Goal: Task Accomplishment & Management: Use online tool/utility

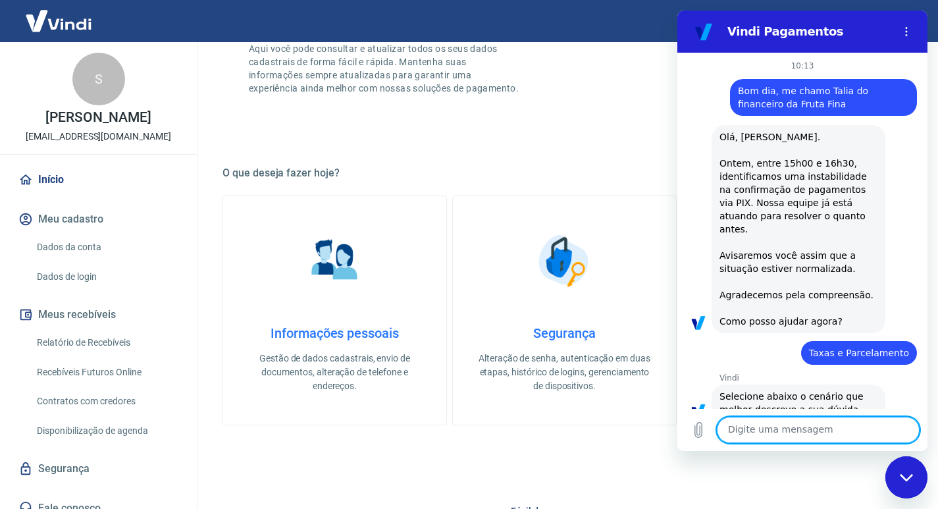
scroll to position [820, 0]
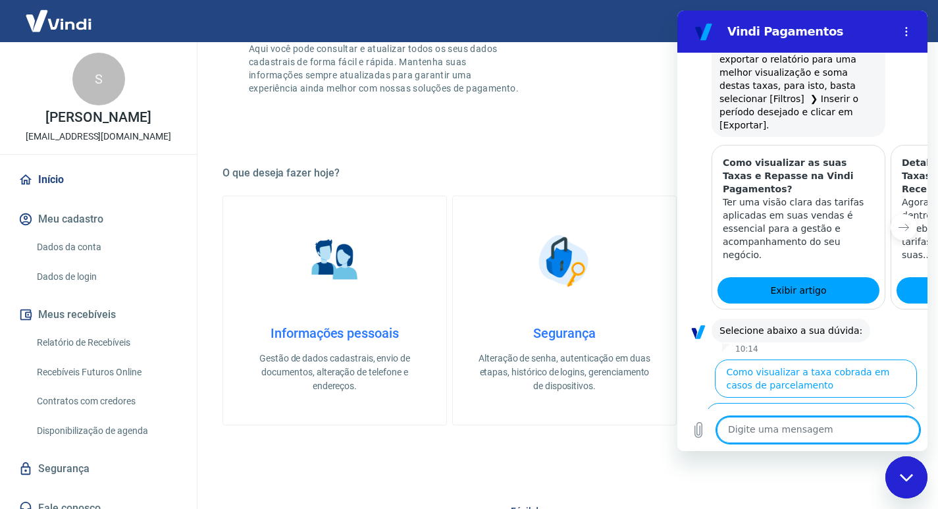
click at [69, 333] on link "Relatório de Recebíveis" at bounding box center [106, 342] width 149 height 27
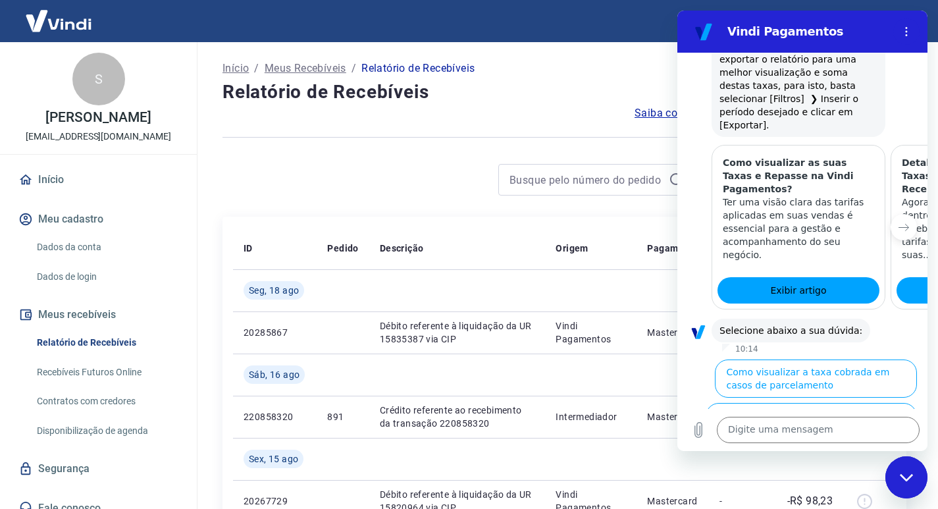
click at [919, 474] on div "Fechar janela de mensagens" at bounding box center [905, 476] width 39 height 39
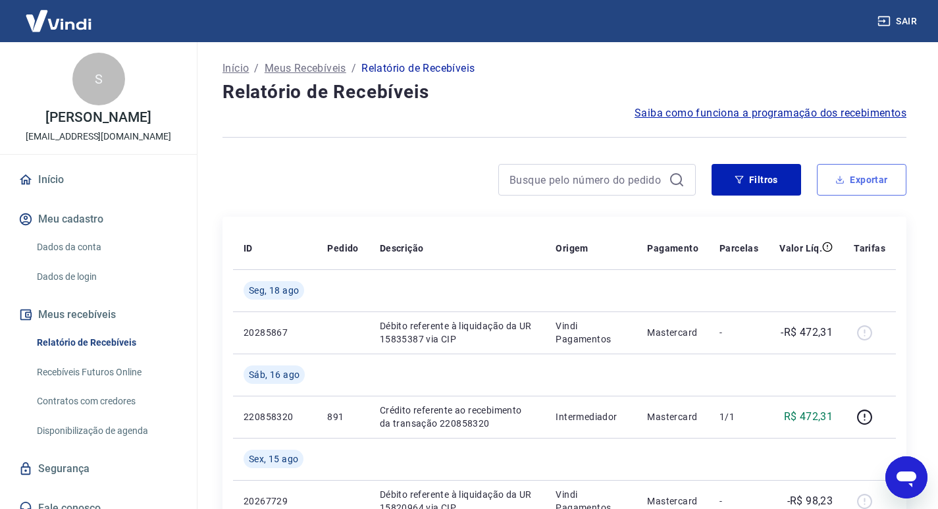
click at [874, 185] on button "Exportar" at bounding box center [861, 180] width 89 height 32
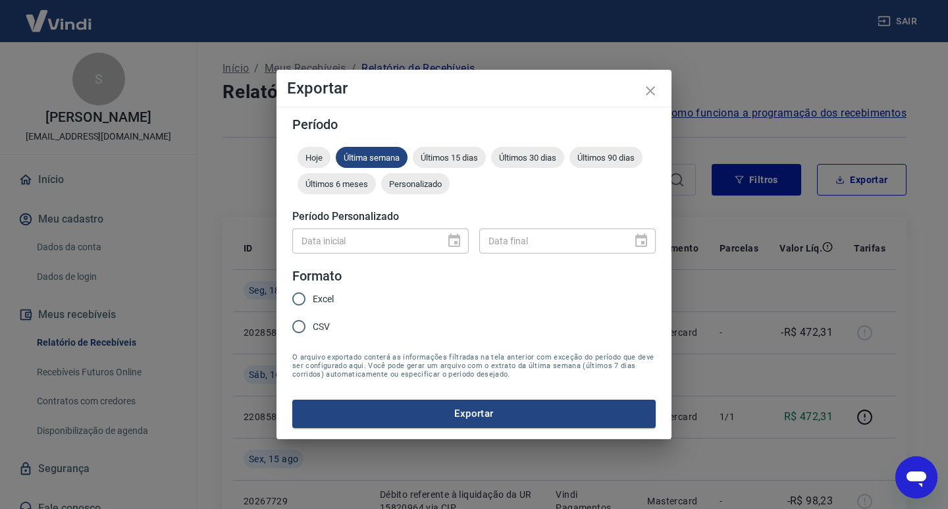
click at [299, 295] on input "Excel" at bounding box center [299, 299] width 28 height 28
radio input "true"
click at [443, 243] on div "Data inicial" at bounding box center [380, 240] width 176 height 24
click at [455, 243] on div "Data inicial" at bounding box center [380, 240] width 176 height 24
click at [376, 257] on form "Período Hoje Última semana Últimos 15 dias Últimos 30 dias Últimos 90 dias Últi…" at bounding box center [473, 272] width 363 height 309
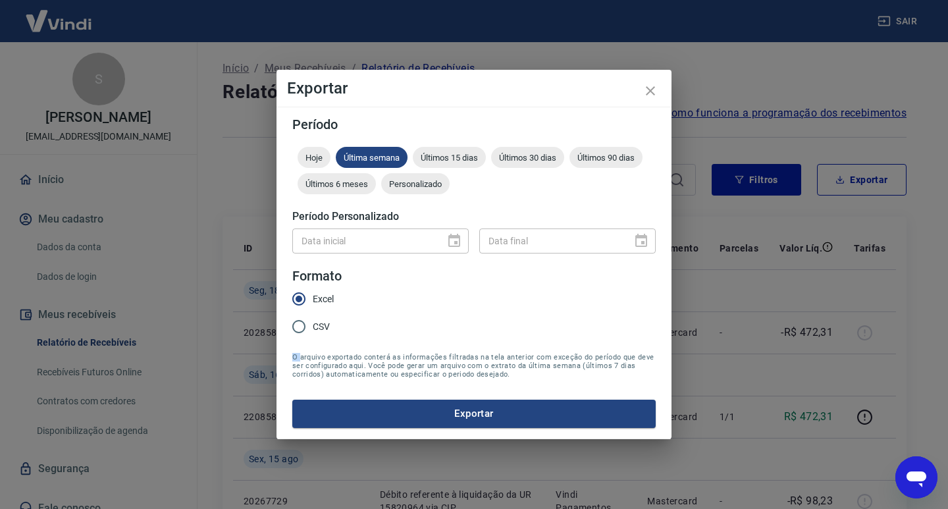
click at [376, 257] on form "Período Hoje Última semana Últimos 15 dias Últimos 30 dias Últimos 90 dias Últi…" at bounding box center [473, 272] width 363 height 309
click at [423, 163] on div "Últimos 15 dias" at bounding box center [449, 157] width 73 height 21
click at [421, 179] on span "Personalizado" at bounding box center [415, 184] width 68 height 10
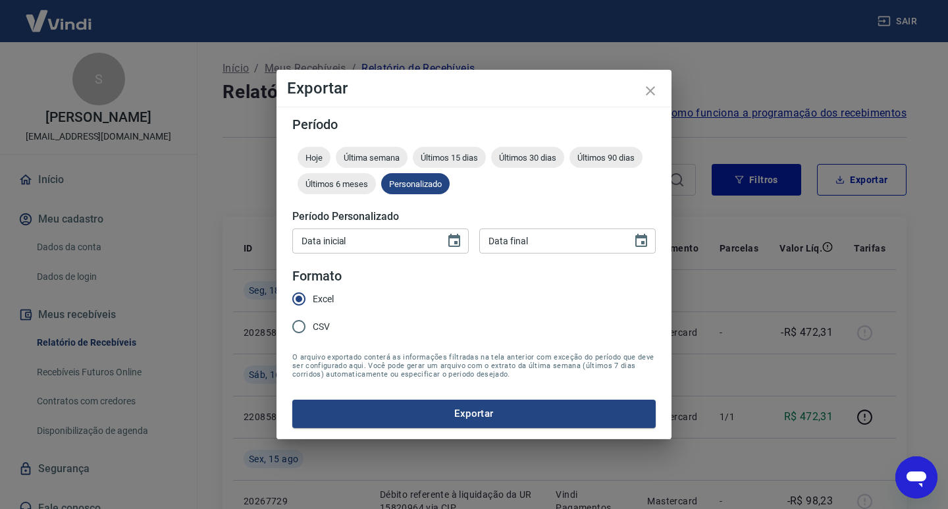
click at [388, 233] on input "Data inicial" at bounding box center [363, 240] width 143 height 24
type input "[DATE]"
click at [292, 399] on button "Exportar" at bounding box center [473, 413] width 363 height 28
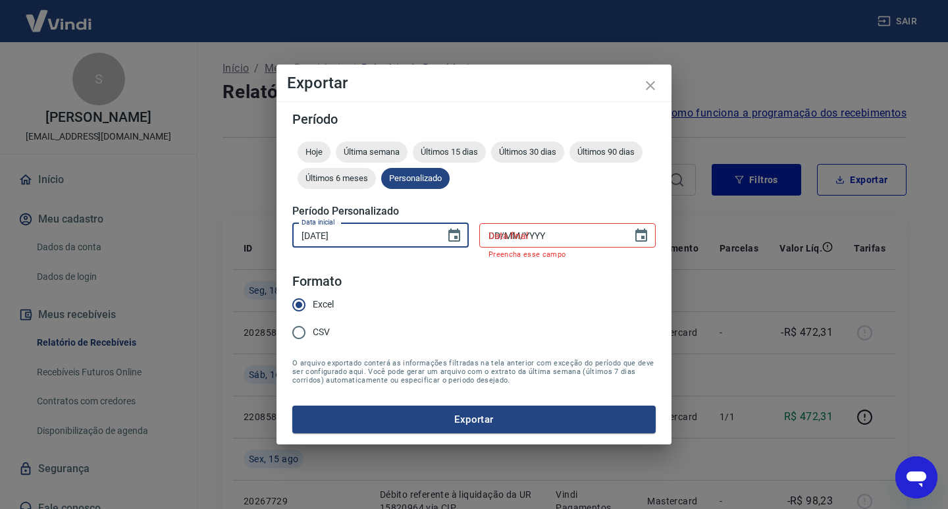
click at [574, 245] on input "DD/MM/YYYY" at bounding box center [550, 235] width 143 height 24
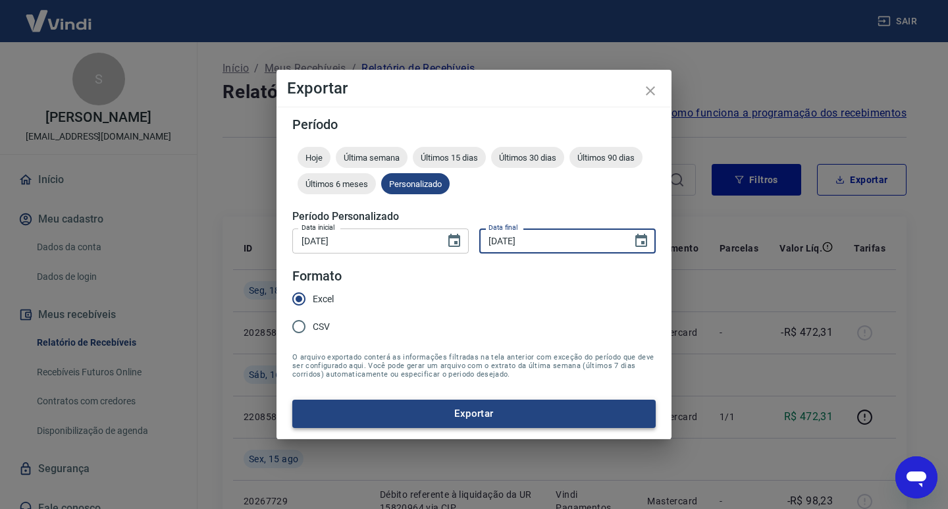
type input "[DATE]"
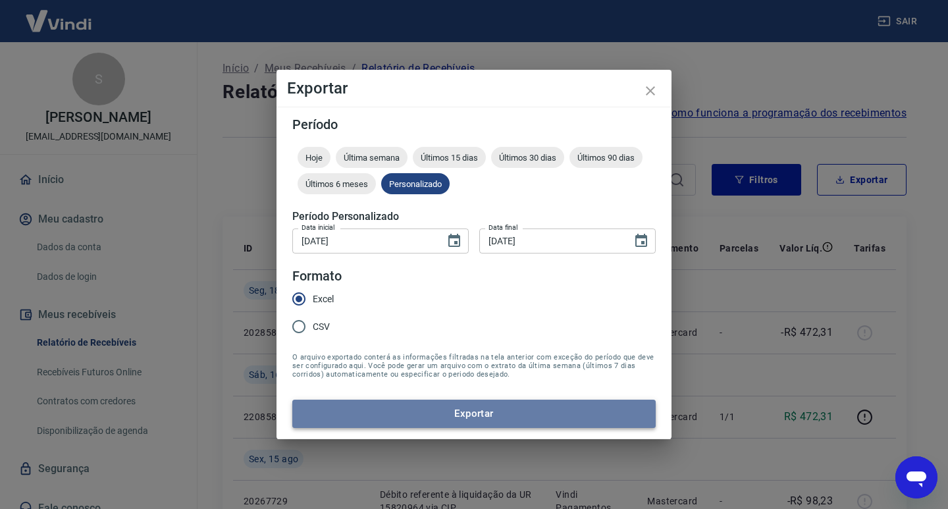
click at [566, 413] on button "Exportar" at bounding box center [473, 413] width 363 height 28
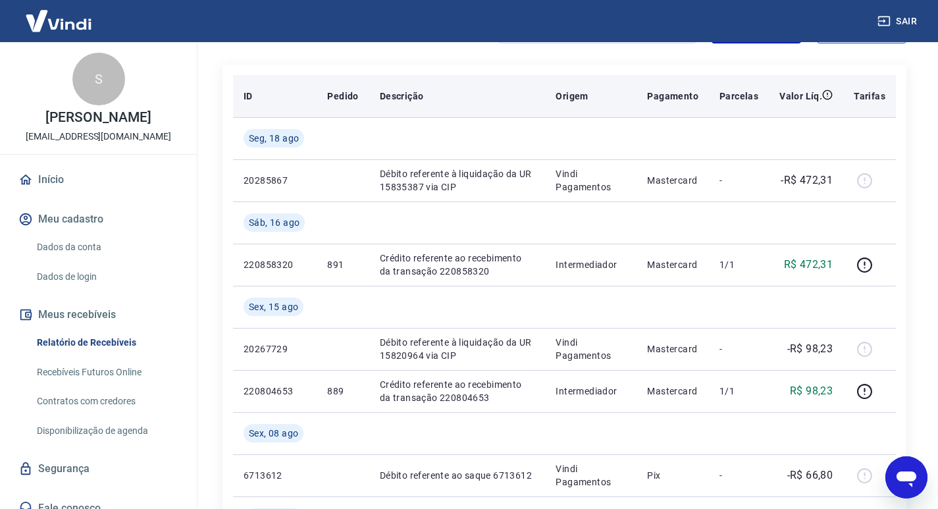
scroll to position [66, 0]
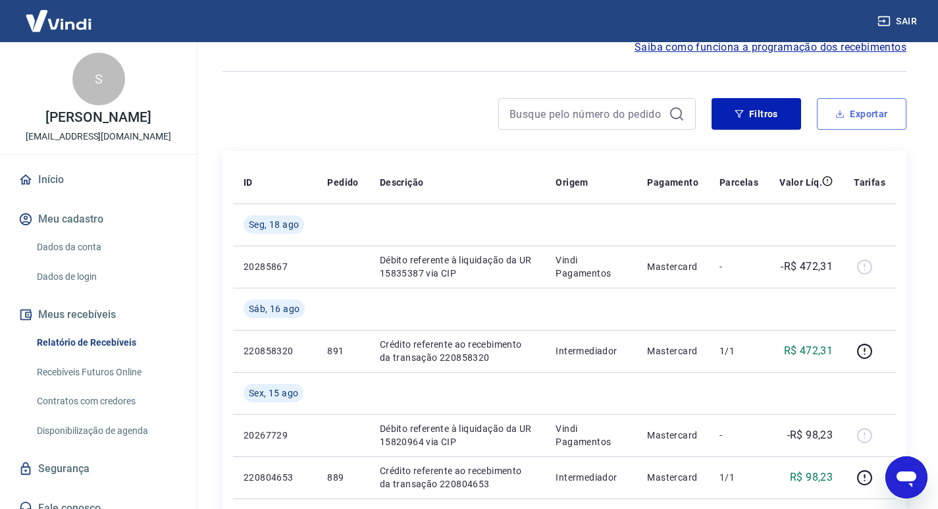
click at [857, 109] on button "Exportar" at bounding box center [861, 114] width 89 height 32
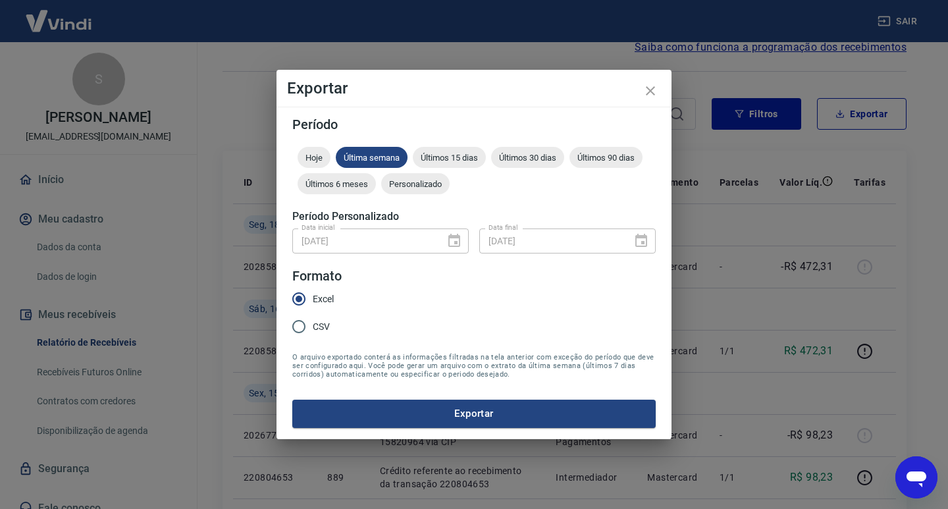
click at [458, 238] on div "[DATE] Data inicial" at bounding box center [380, 240] width 176 height 24
click at [430, 179] on span "Personalizado" at bounding box center [415, 184] width 68 height 10
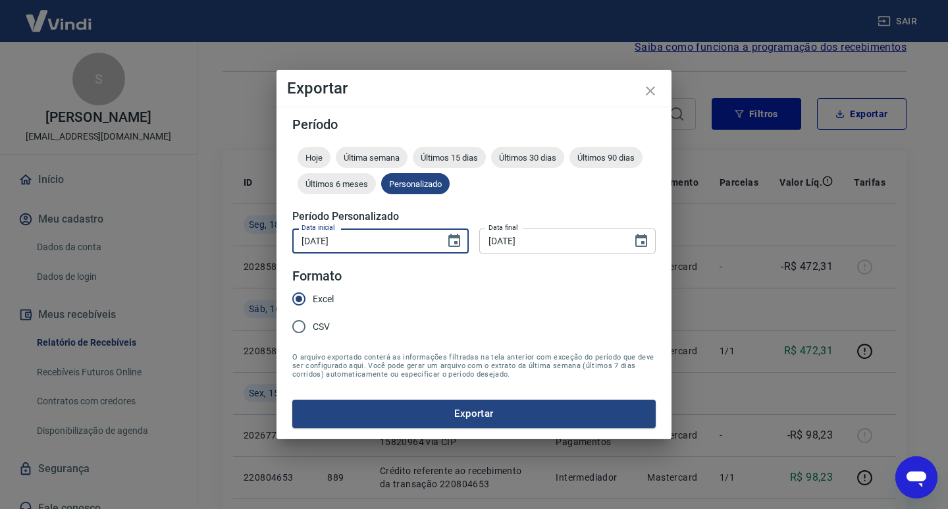
drag, startPoint x: 411, startPoint y: 236, endPoint x: 265, endPoint y: 258, distance: 147.7
click at [265, 258] on div "Exportar Período Hoje Última semana Últimos 15 dias Últimos 30 dias Últimos 90 …" at bounding box center [474, 254] width 948 height 509
type input "[DATE]"
click at [292, 399] on button "Exportar" at bounding box center [473, 413] width 363 height 28
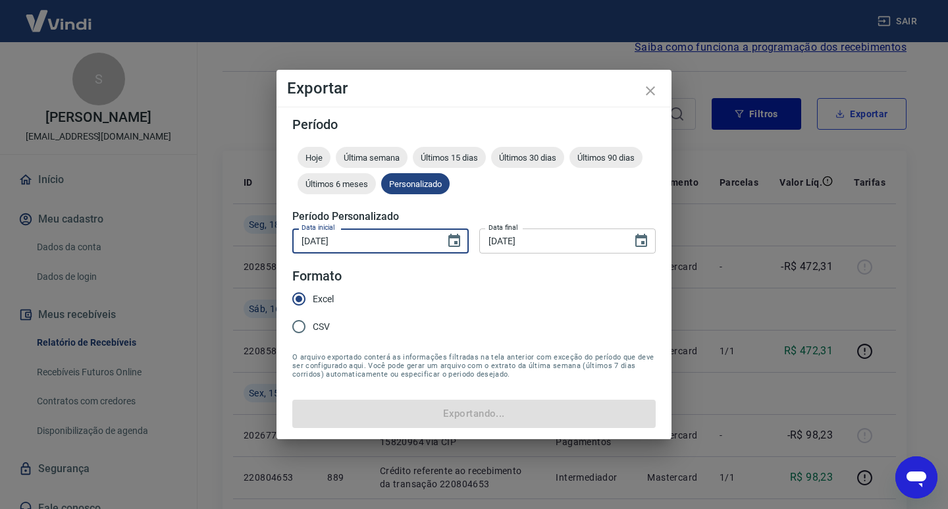
click at [817, 98] on button "Exportar" at bounding box center [861, 114] width 89 height 32
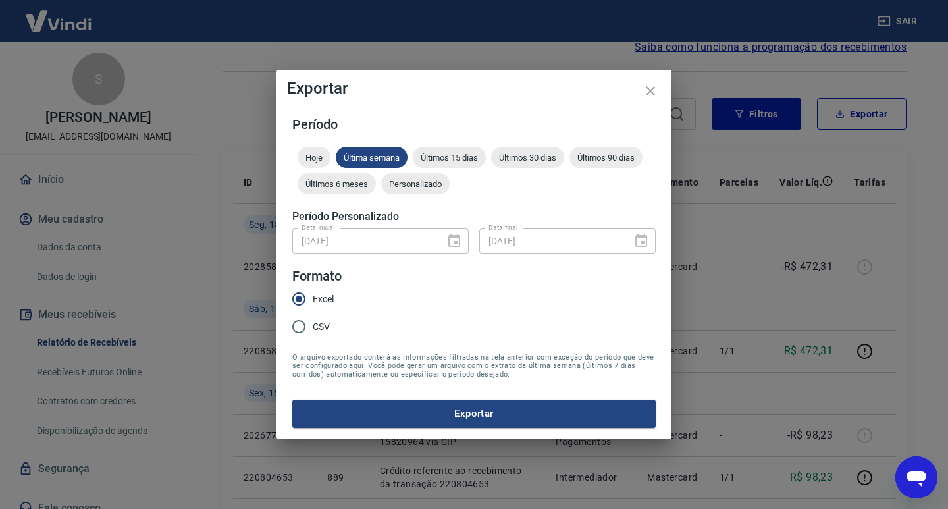
click at [426, 169] on div "Hoje Última semana Últimos 15 dias Últimos 30 dias Últimos 90 dias Últimos 6 me…" at bounding box center [473, 173] width 363 height 53
click at [428, 182] on span "Personalizado" at bounding box center [415, 184] width 68 height 10
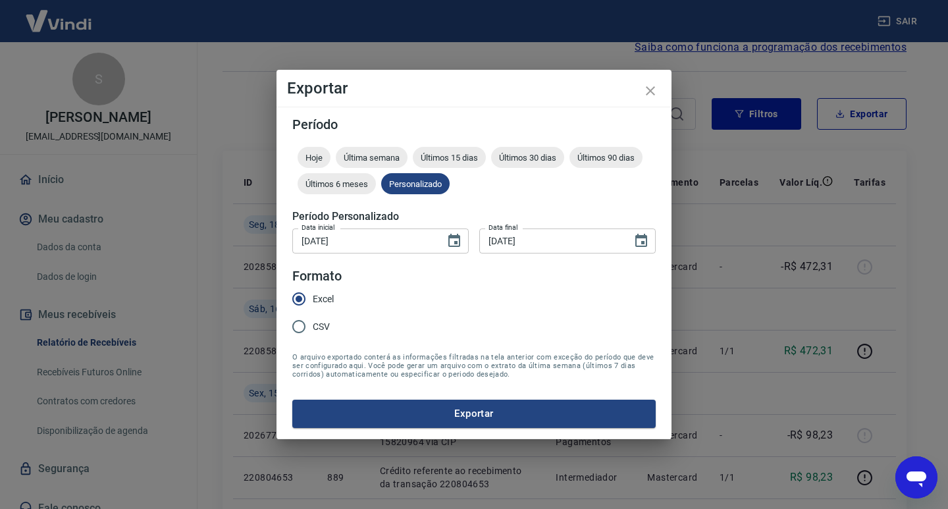
click at [397, 228] on div "Data inicial [DATE] Data inicial Data final [DATE] Data final" at bounding box center [473, 239] width 363 height 32
drag, startPoint x: 395, startPoint y: 230, endPoint x: 382, endPoint y: 238, distance: 15.9
click at [390, 234] on input "[DATE]" at bounding box center [363, 240] width 143 height 24
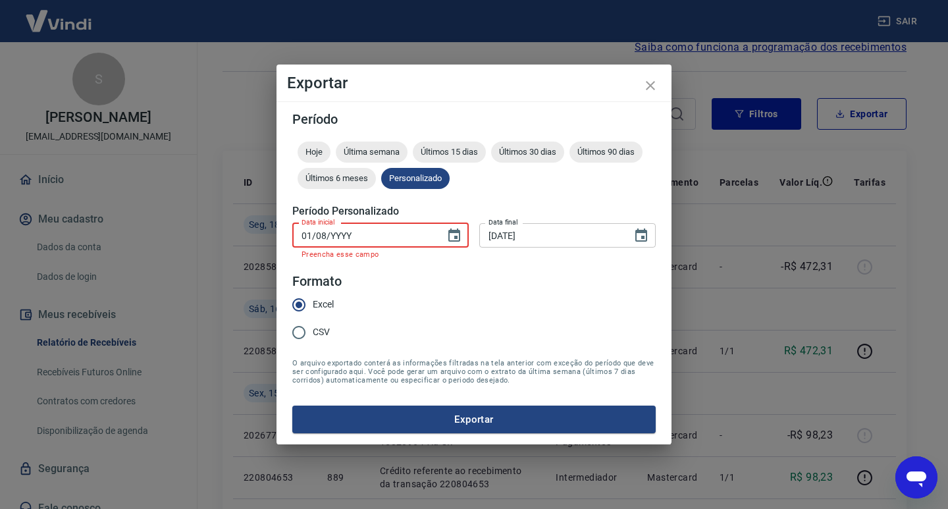
click at [386, 238] on input "01/08/YYYY" at bounding box center [363, 235] width 143 height 24
click at [386, 236] on input "01/08/YYYY" at bounding box center [363, 235] width 143 height 24
type input "01/08/YYYY"
click at [421, 183] on span "Personalizado" at bounding box center [415, 178] width 68 height 10
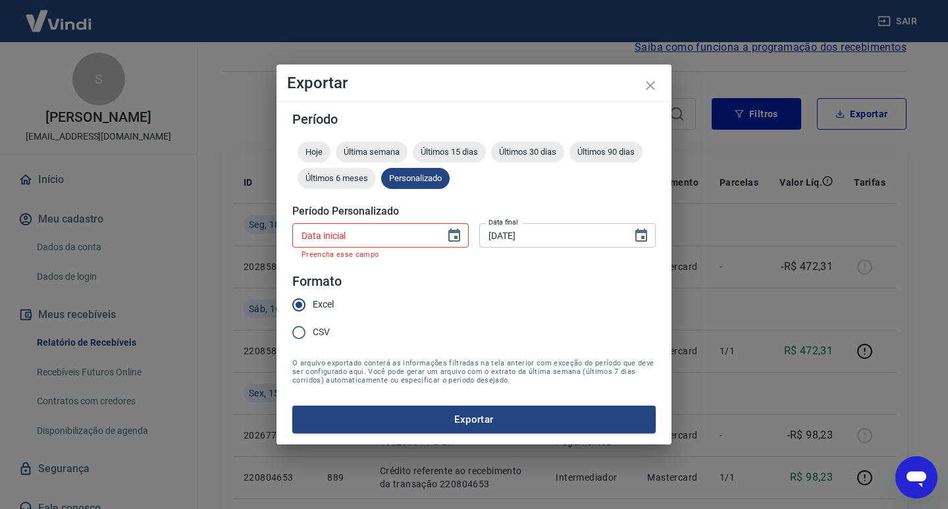
type input "01/08/YYYY"
click at [406, 228] on input "01/08/YYYY" at bounding box center [363, 235] width 143 height 24
click at [405, 228] on input "01/08/YYYY" at bounding box center [363, 235] width 143 height 24
click at [344, 239] on input "01/08/YYYY" at bounding box center [363, 235] width 143 height 24
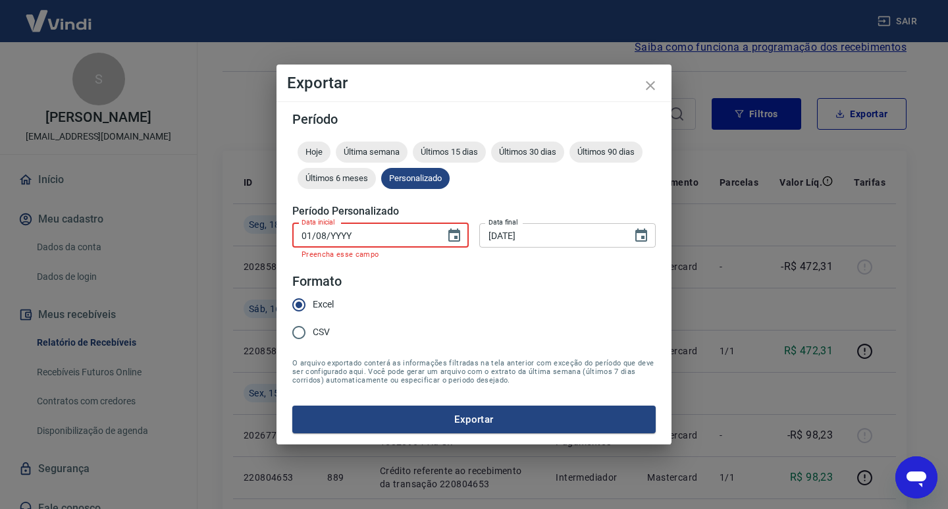
click at [368, 237] on input "01/08/YYYY" at bounding box center [363, 235] width 143 height 24
click at [374, 237] on input "01/08/YYYY" at bounding box center [363, 235] width 143 height 24
click at [460, 235] on icon "Choose date" at bounding box center [454, 234] width 12 height 13
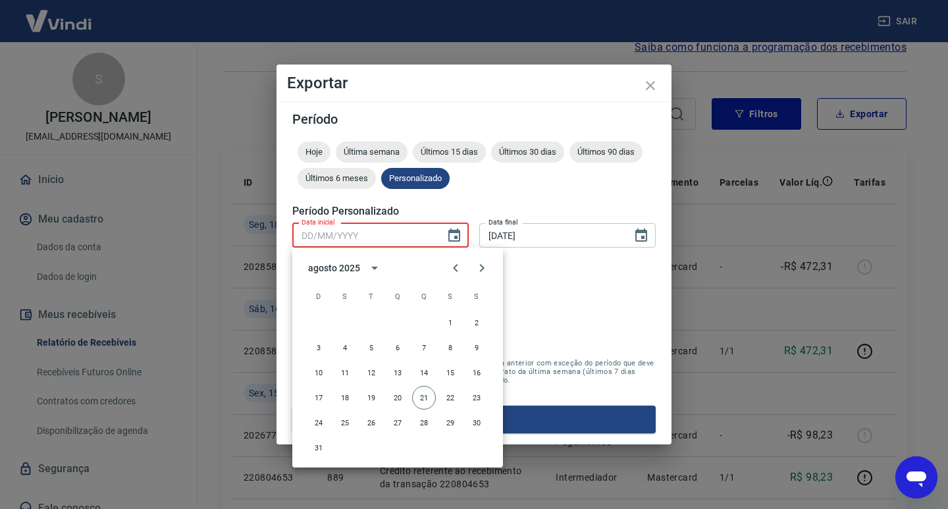
click at [424, 234] on input "Data inicial" at bounding box center [363, 235] width 143 height 24
type input "01/08/YYYY"
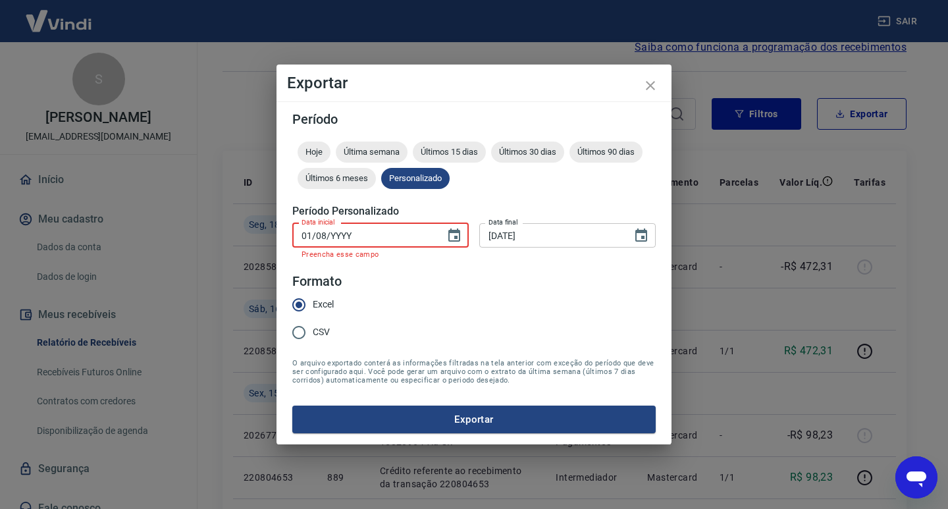
click at [424, 234] on input "01/08/YYYY" at bounding box center [363, 235] width 143 height 24
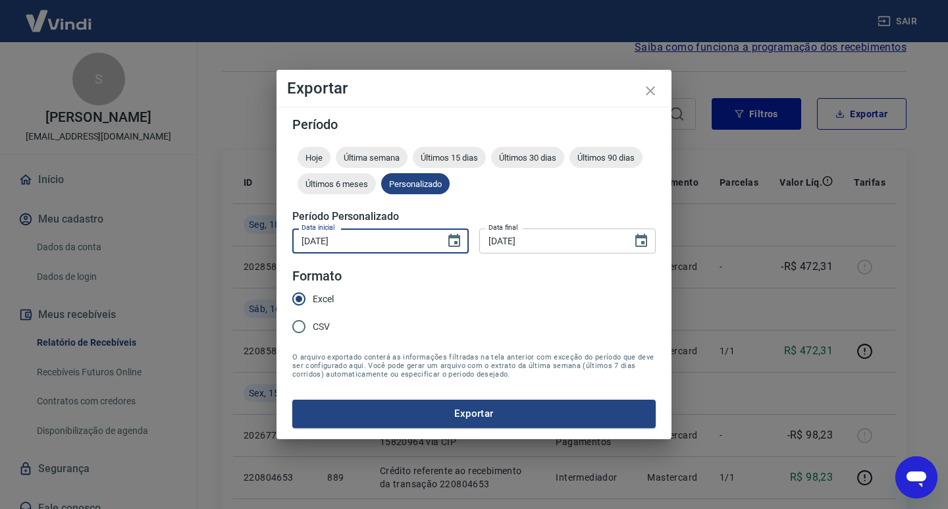
type input "[DATE]"
click at [292, 399] on button "Exportar" at bounding box center [473, 413] width 363 height 28
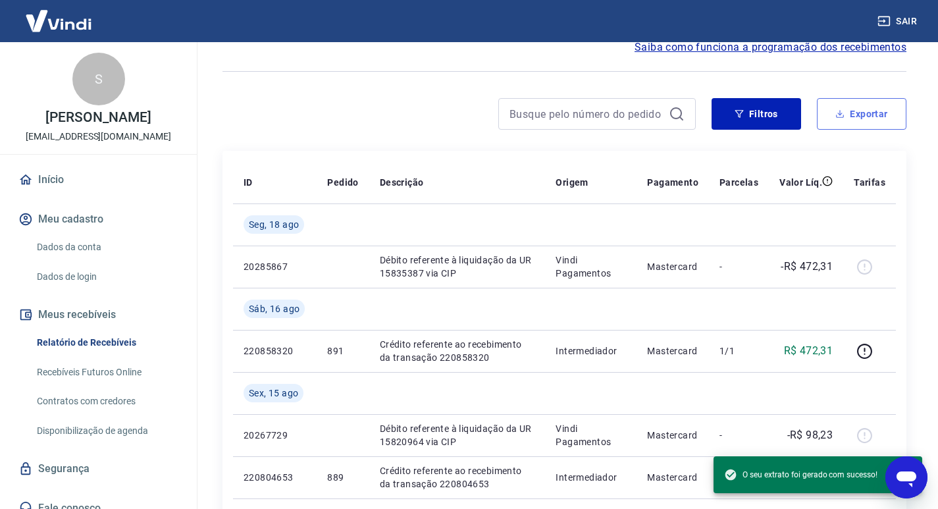
click at [865, 115] on button "Exportar" at bounding box center [861, 114] width 89 height 32
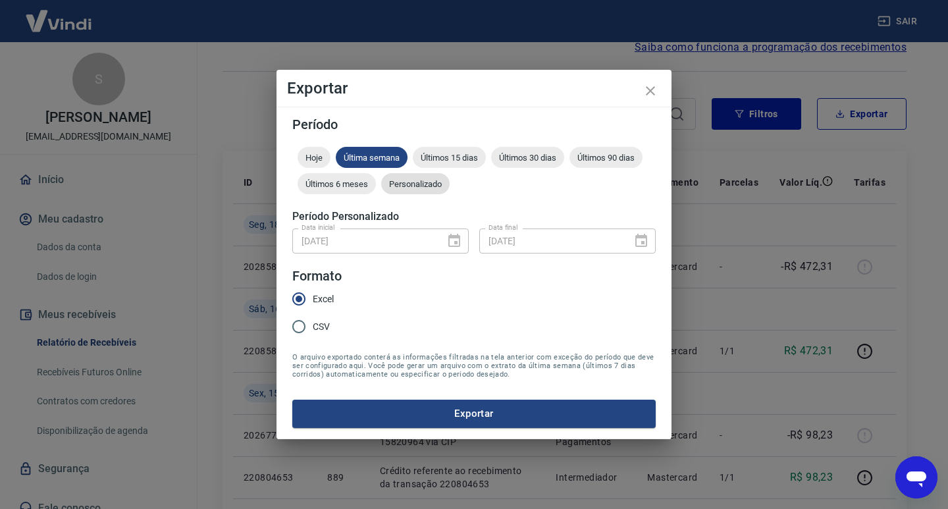
click at [420, 185] on span "Personalizado" at bounding box center [415, 184] width 68 height 10
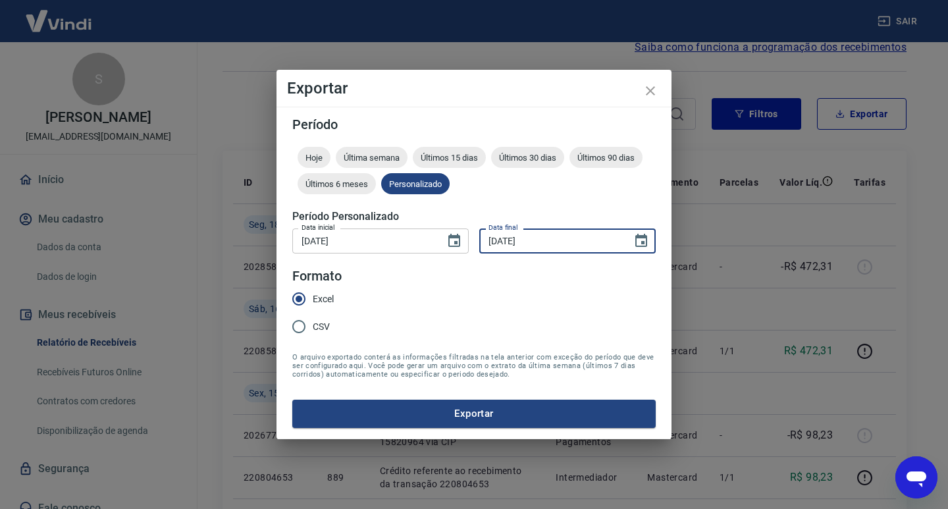
click at [605, 240] on input "[DATE]" at bounding box center [550, 240] width 143 height 24
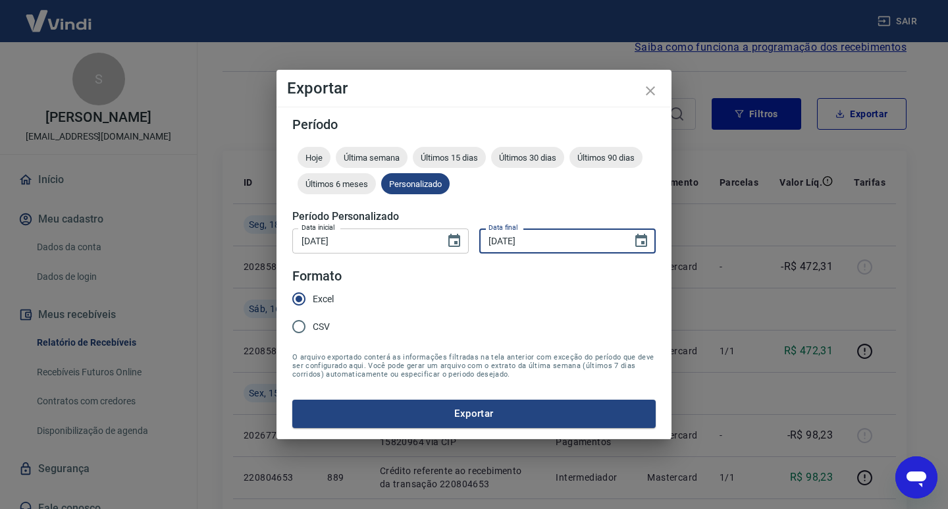
click at [605, 240] on input "[DATE]" at bounding box center [550, 240] width 143 height 24
type input "[DATE]"
click at [560, 409] on button "Exportar" at bounding box center [473, 413] width 363 height 28
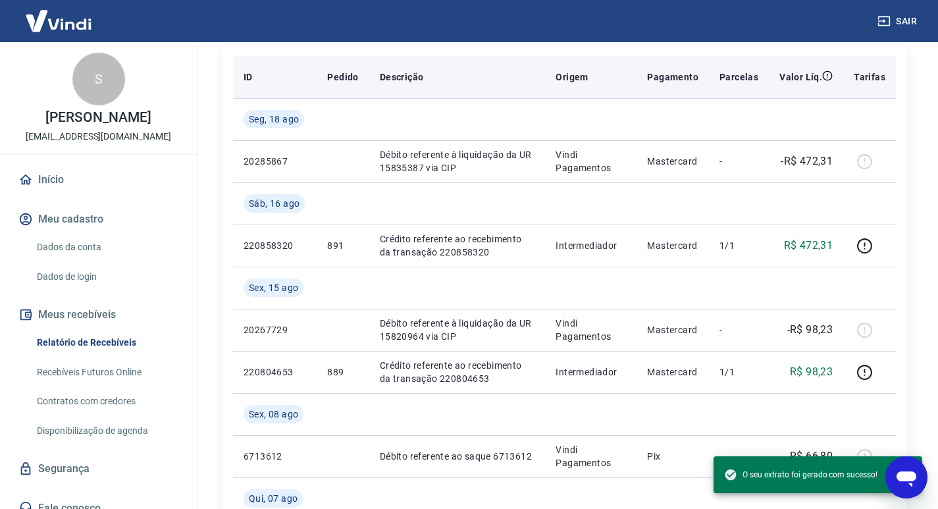
scroll to position [132, 0]
